Goal: Download file/media

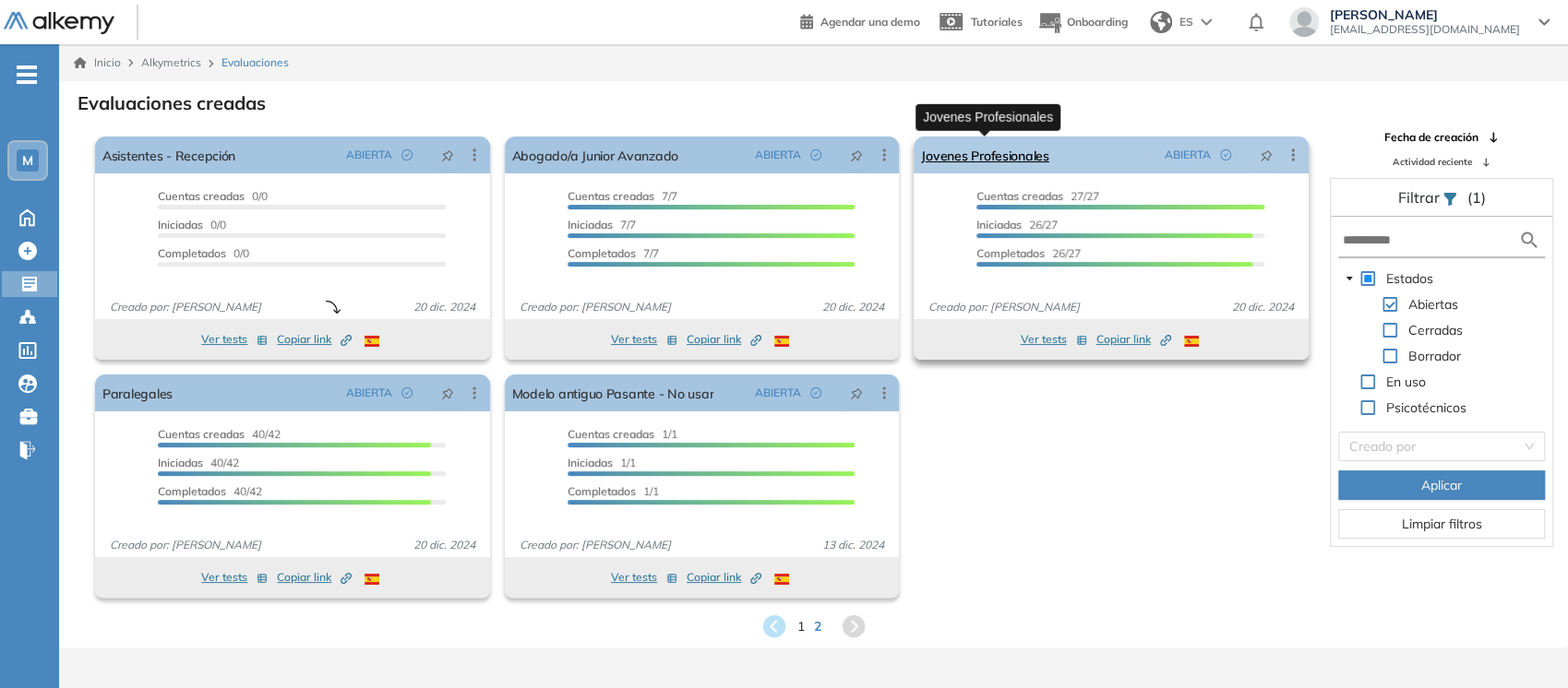
click at [981, 154] on link "Jovenes Profesionales" at bounding box center [984, 155] width 127 height 37
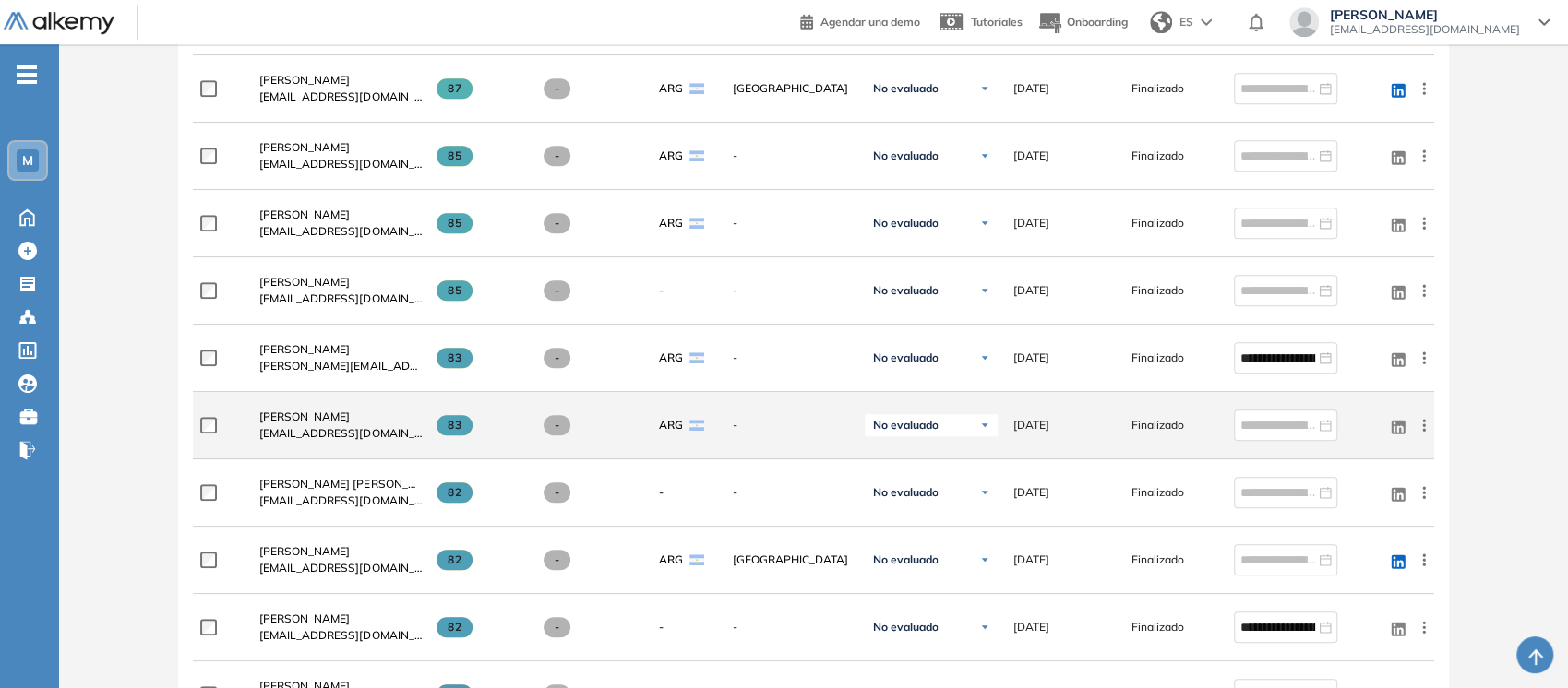
scroll to position [790, 0]
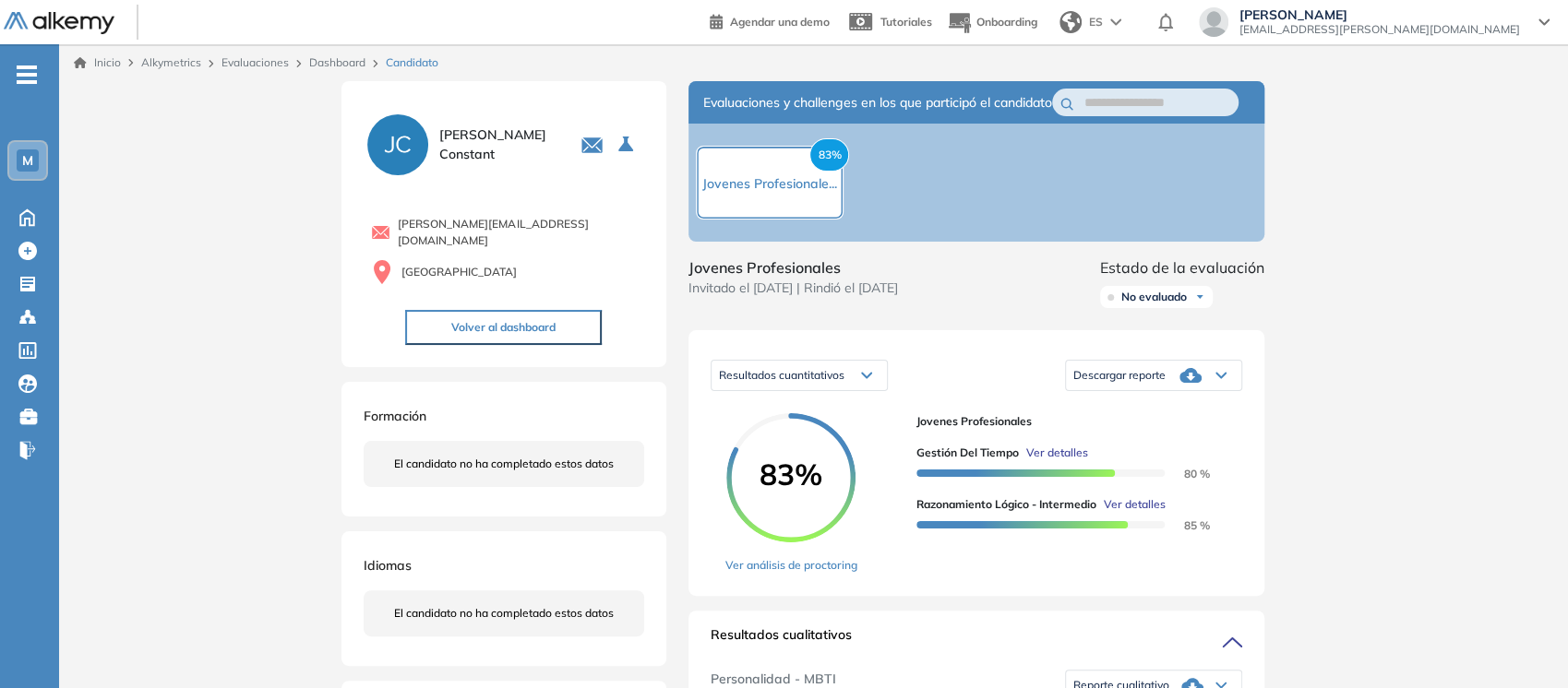
click at [1216, 394] on div "Descargar reporte" at bounding box center [1153, 375] width 175 height 37
click at [1202, 416] on li "Descargar informe completo" at bounding box center [1143, 407] width 137 height 19
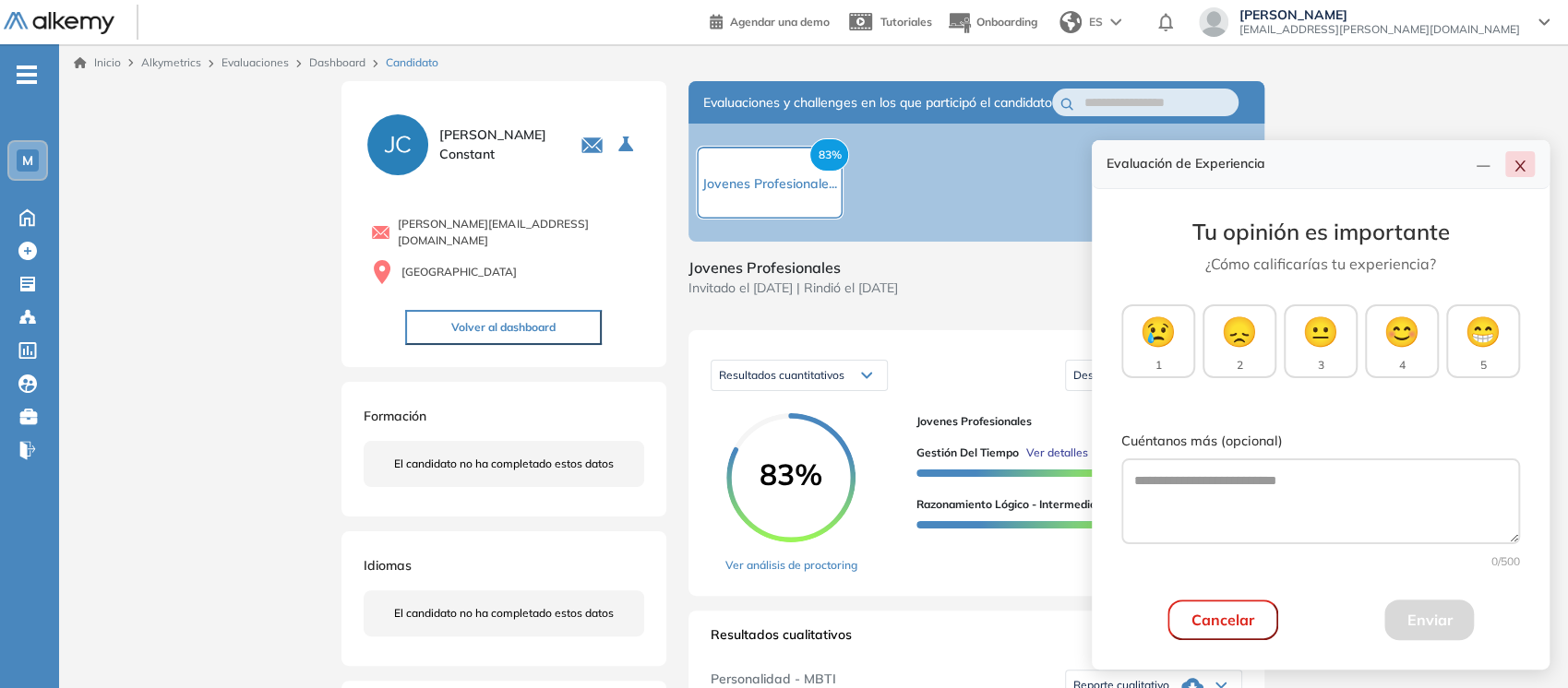
click at [1519, 167] on icon "close" at bounding box center [1519, 165] width 10 height 11
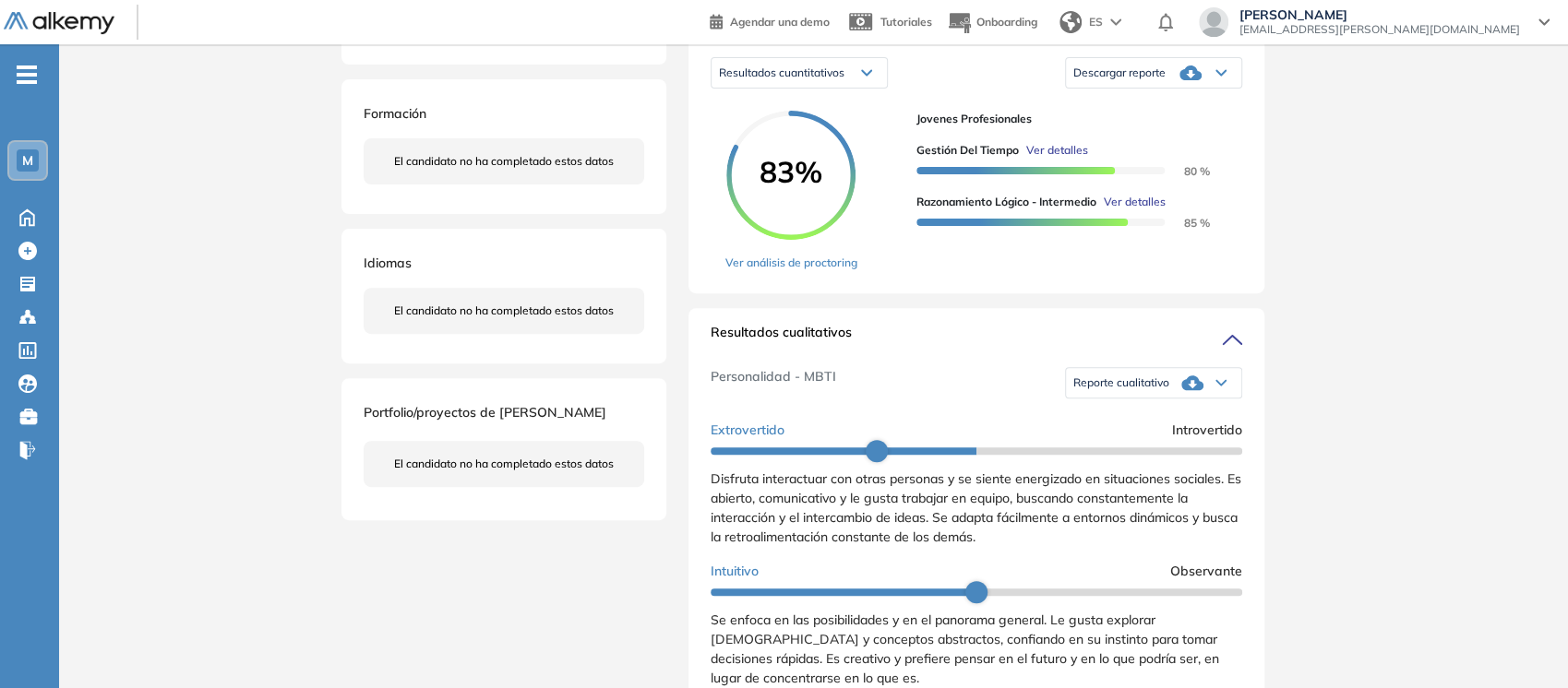
scroll to position [338, 0]
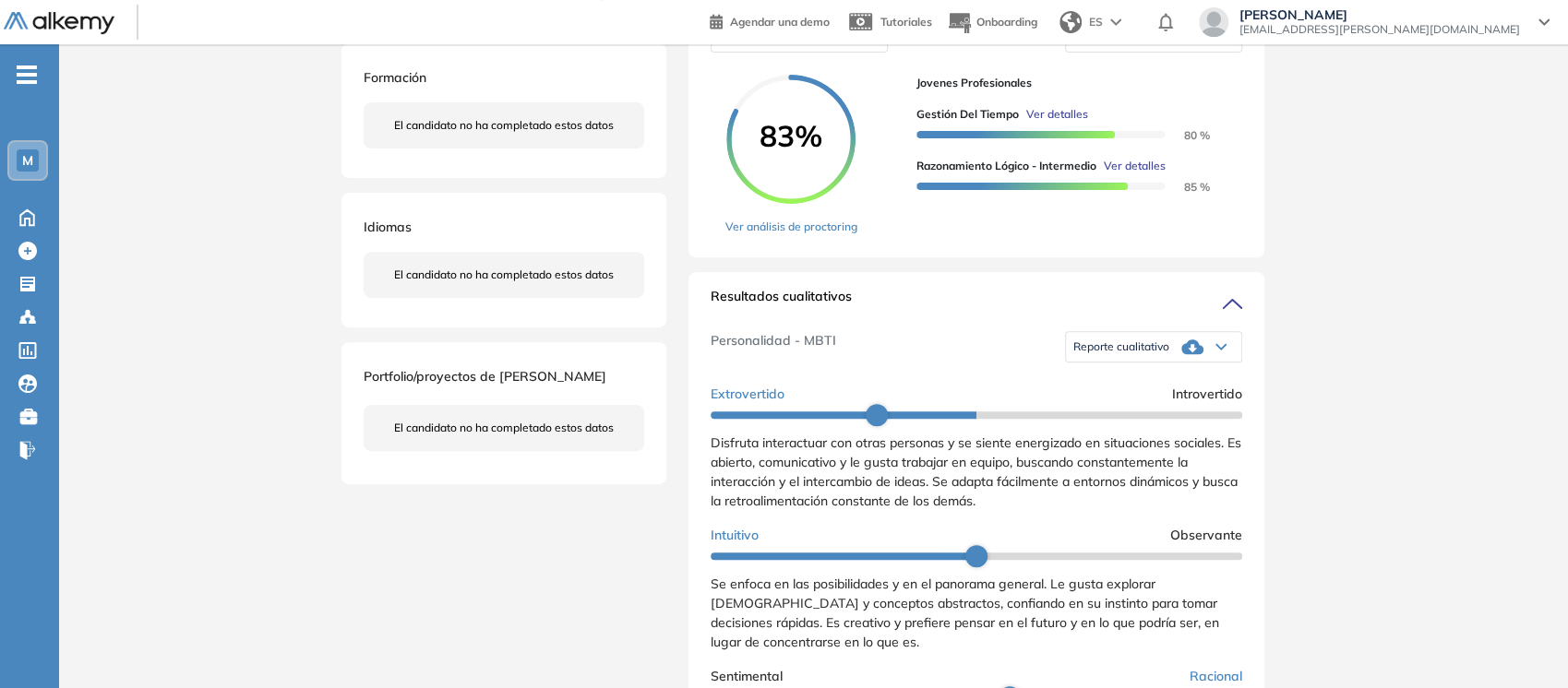
click at [1214, 355] on div "Reporte cualitativo" at bounding box center [1153, 347] width 175 height 37
click at [1174, 387] on li "Reporte con Afinidad AI" at bounding box center [1130, 378] width 112 height 19
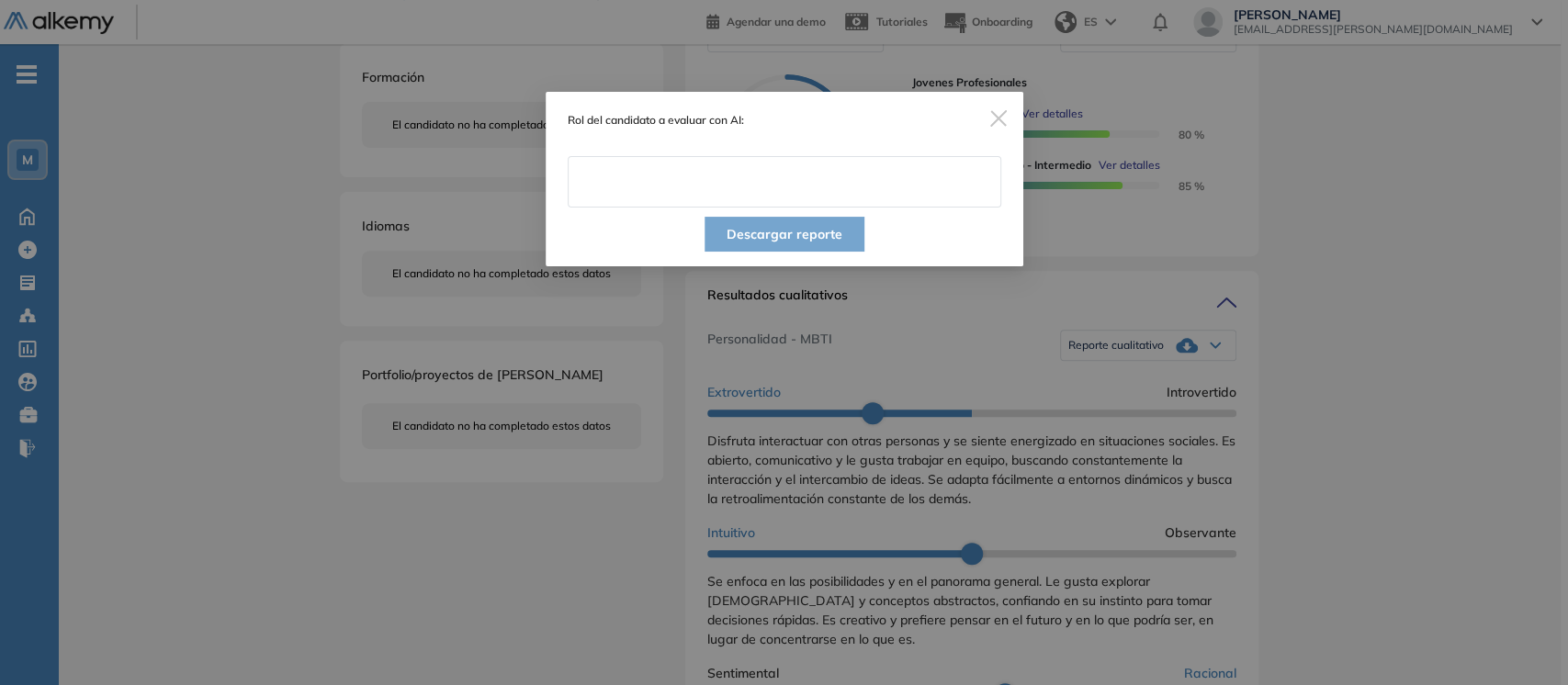
click at [769, 188] on input "text" at bounding box center [784, 181] width 434 height 52
type input "**********"
click at [791, 228] on button "Descargar reporte" at bounding box center [784, 234] width 160 height 35
